Goal: Transaction & Acquisition: Subscribe to service/newsletter

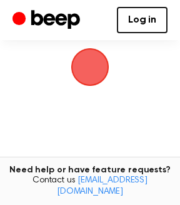
scroll to position [96, 0]
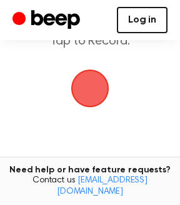
click at [158, 19] on link "Log in" at bounding box center [142, 20] width 51 height 26
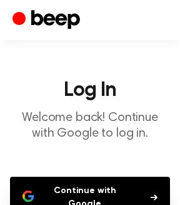
scroll to position [109, 0]
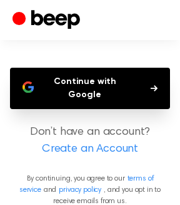
click at [126, 81] on button "Continue with Google" at bounding box center [90, 88] width 160 height 41
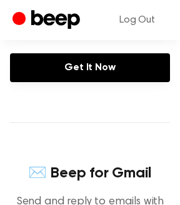
scroll to position [300, 0]
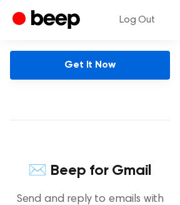
click at [123, 79] on link "Get It Now" at bounding box center [90, 65] width 160 height 29
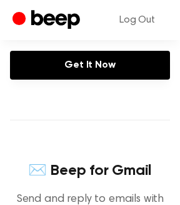
scroll to position [0, 0]
